Goal: Communication & Community: Answer question/provide support

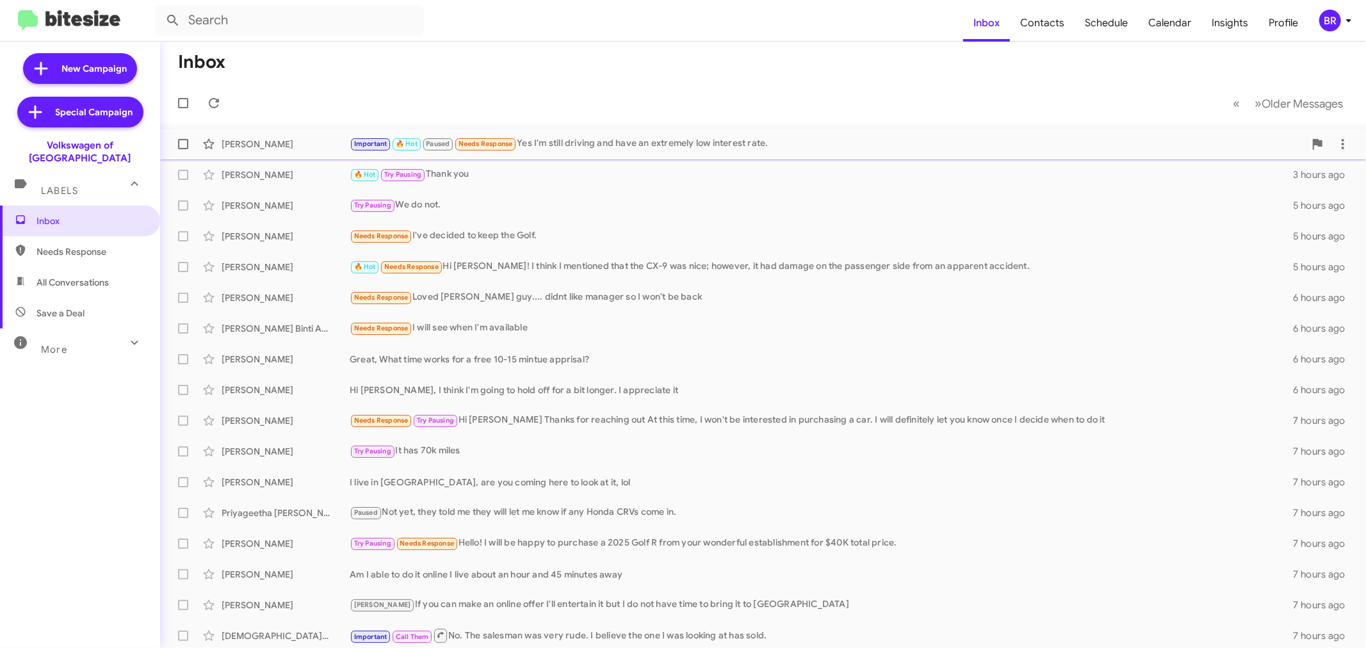
click at [584, 147] on div "Important 🔥 Hot Paused Needs Response Yes I'm still driving and have an extreme…" at bounding box center [827, 143] width 955 height 15
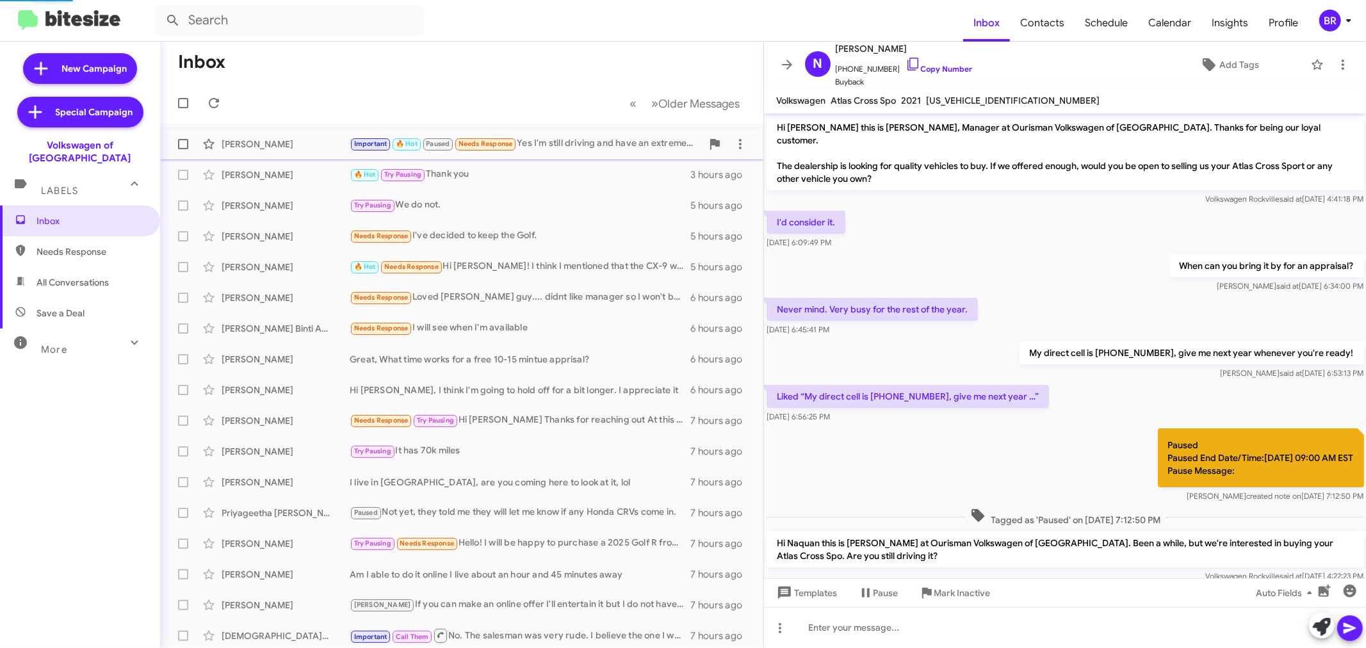
scroll to position [97, 0]
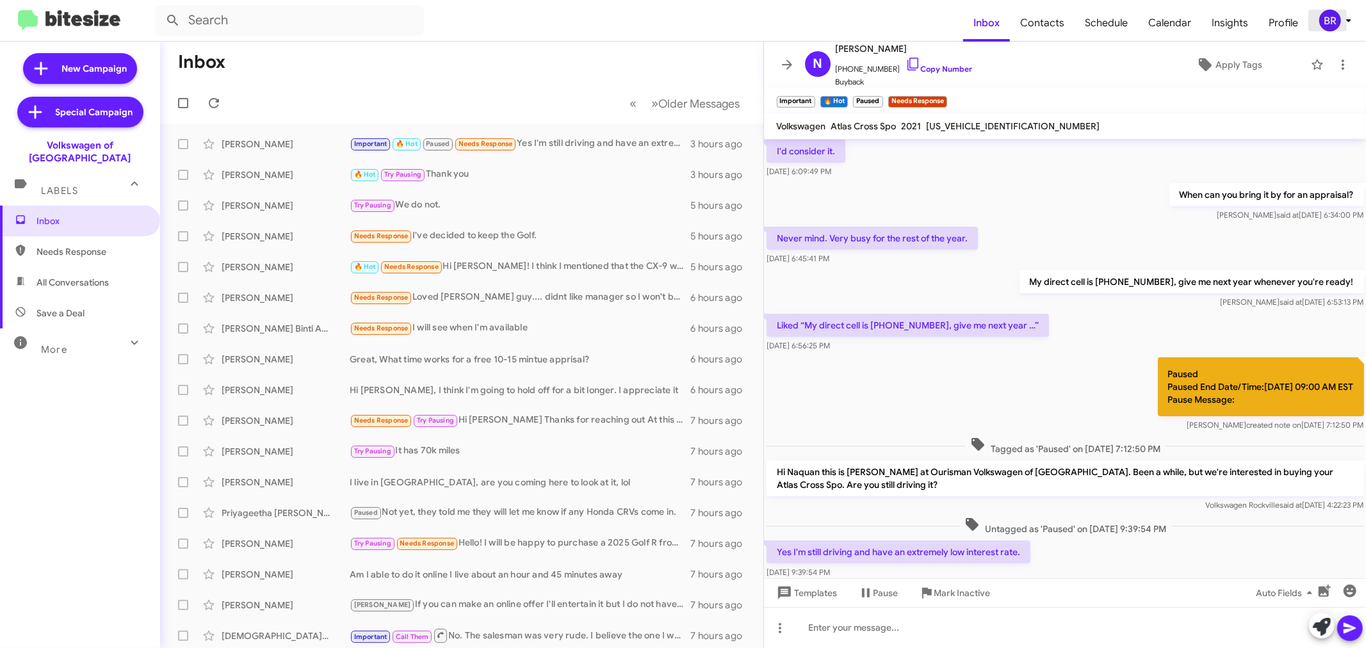
click at [1338, 19] on div "BR" at bounding box center [1331, 21] width 22 height 22
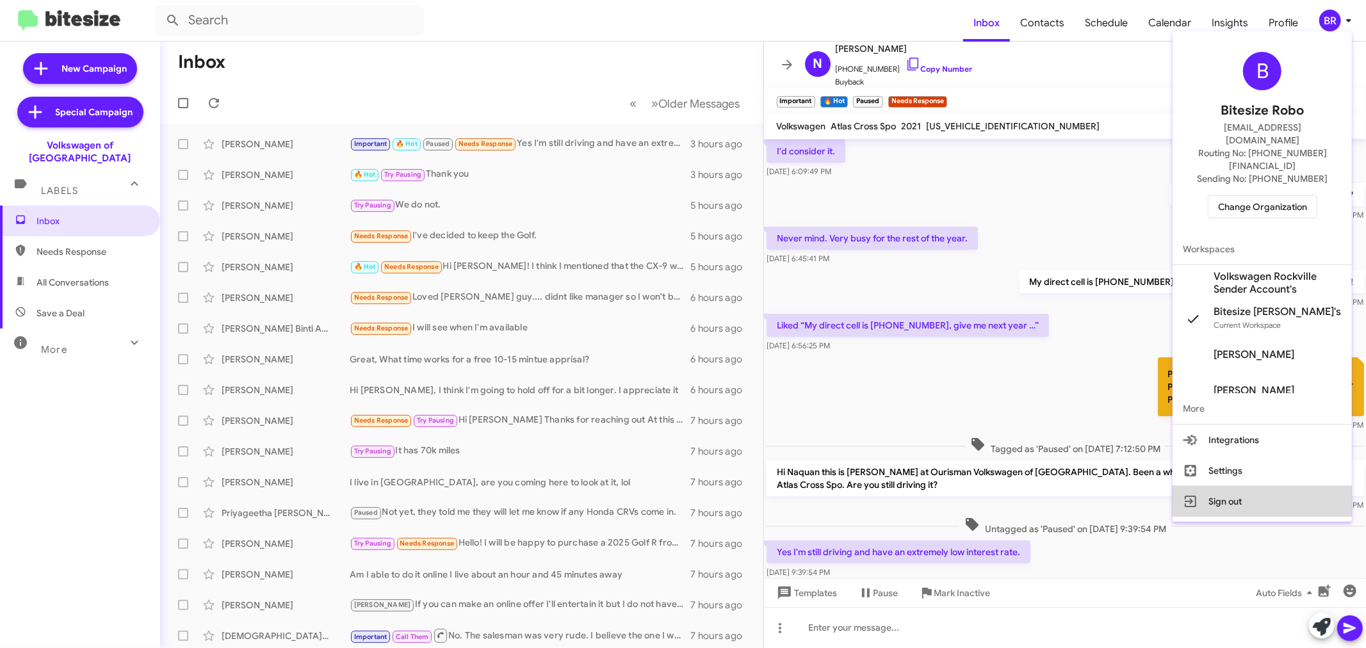
click at [1220, 486] on button "Sign out" at bounding box center [1262, 501] width 179 height 31
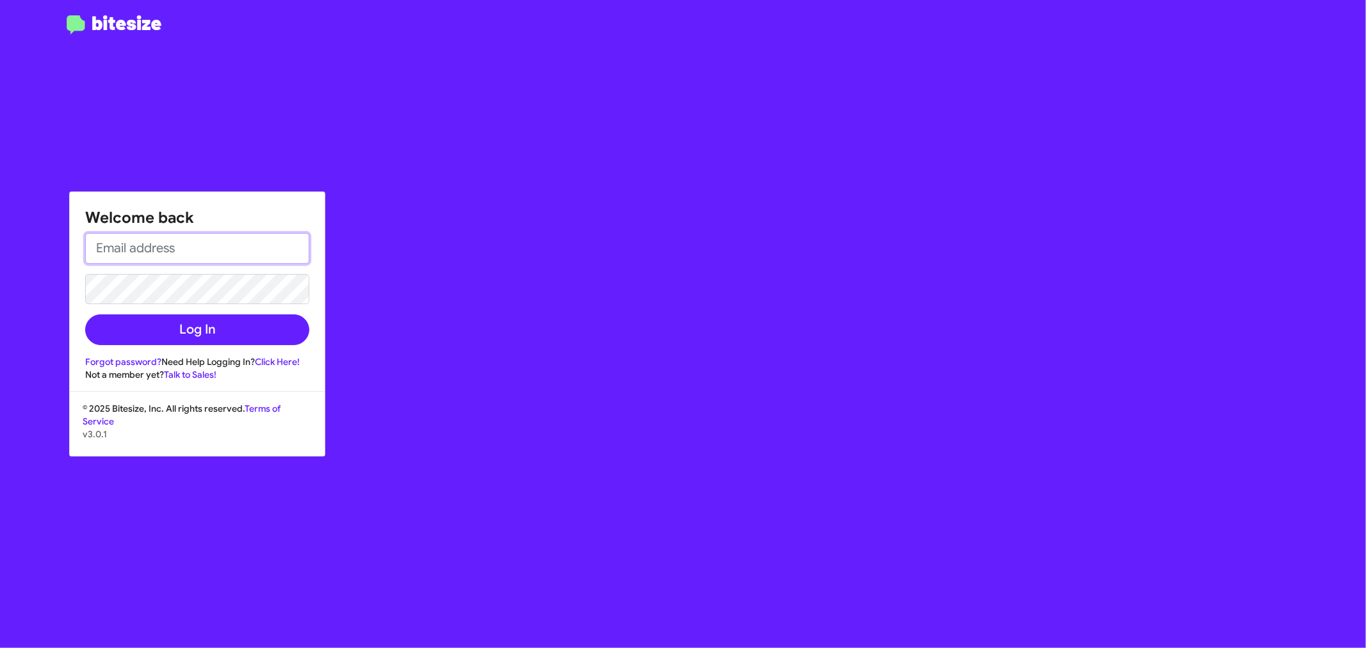
type input "[PERSON_NAME][EMAIL_ADDRESS][DOMAIN_NAME]"
click at [261, 252] on input "[PERSON_NAME][EMAIL_ADDRESS][DOMAIN_NAME]" at bounding box center [197, 248] width 224 height 31
click at [131, 333] on button "Log In" at bounding box center [197, 330] width 224 height 31
